Goal: Information Seeking & Learning: Learn about a topic

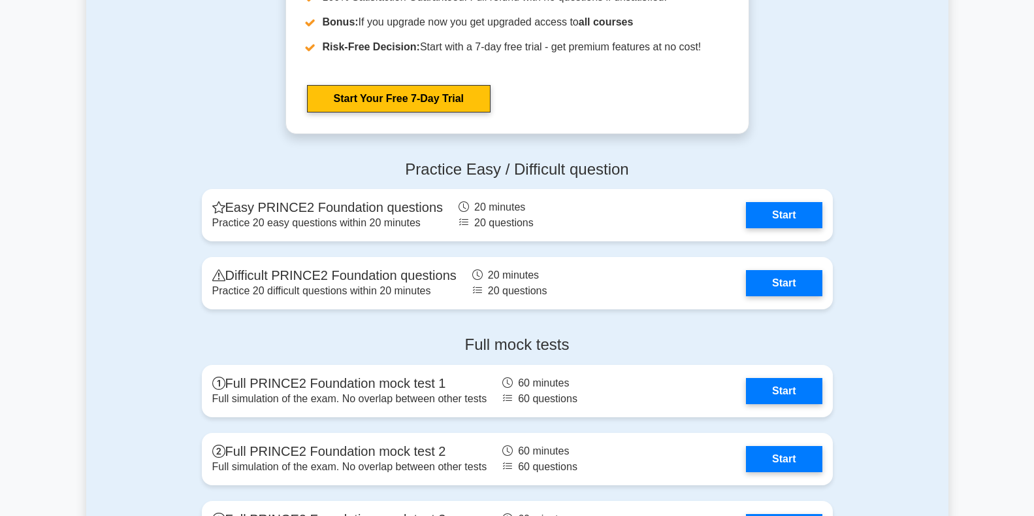
scroll to position [1594, 0]
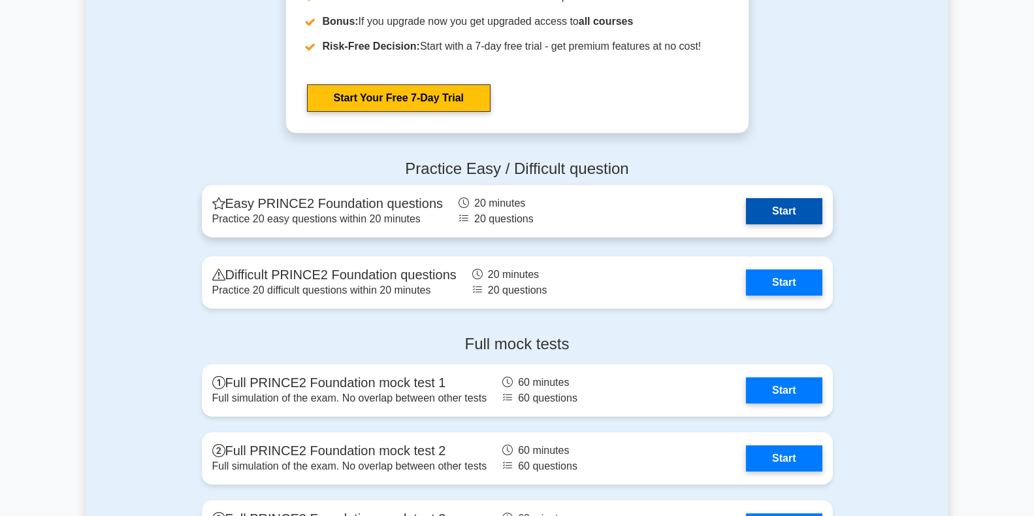
click at [774, 209] on link "Start" at bounding box center [784, 211] width 76 height 26
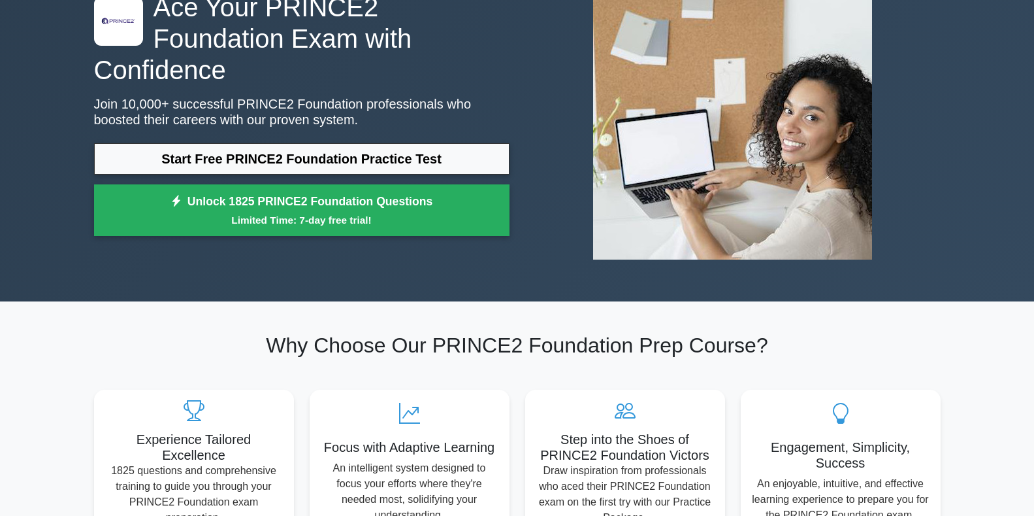
scroll to position [61, 0]
